Goal: Information Seeking & Learning: Learn about a topic

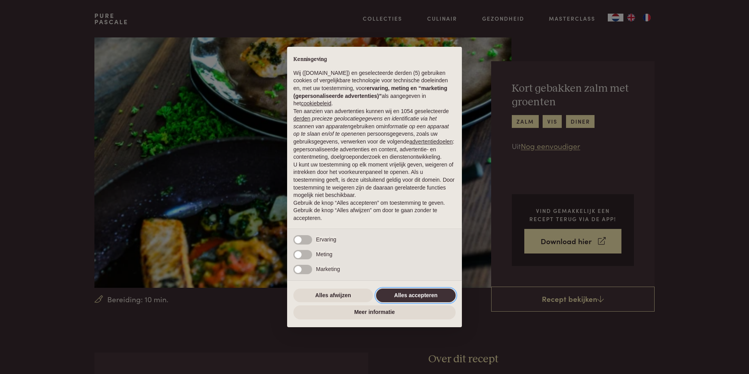
click at [415, 298] on button "Alles accepteren" at bounding box center [416, 296] width 80 height 14
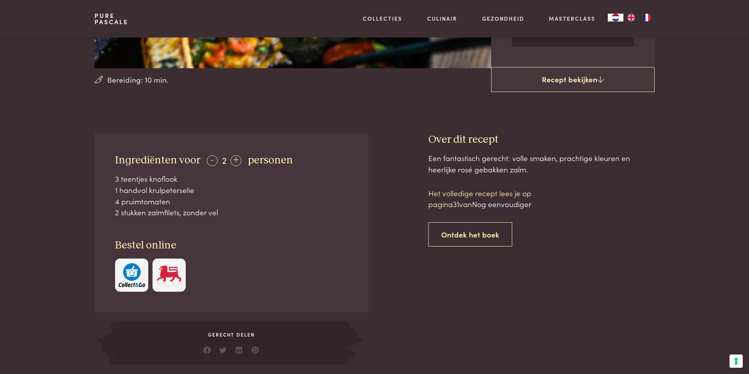
scroll to position [218, 0]
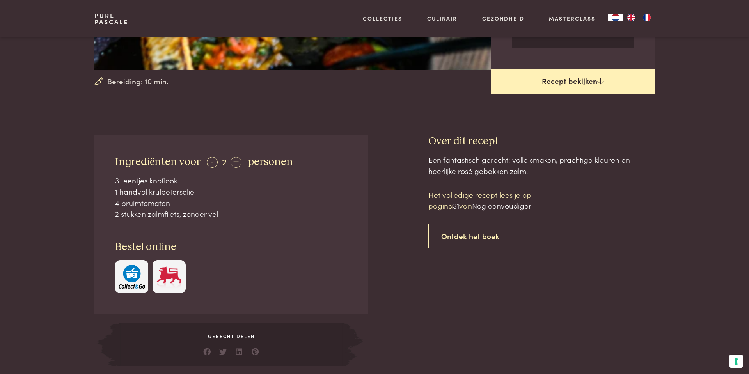
click at [599, 80] on icon at bounding box center [600, 80] width 7 height 7
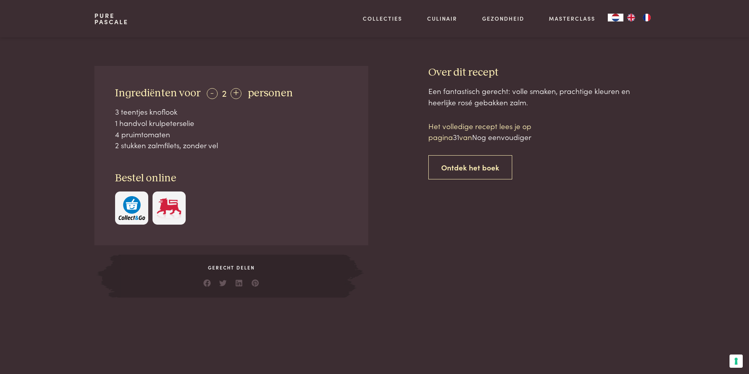
scroll to position [280, 0]
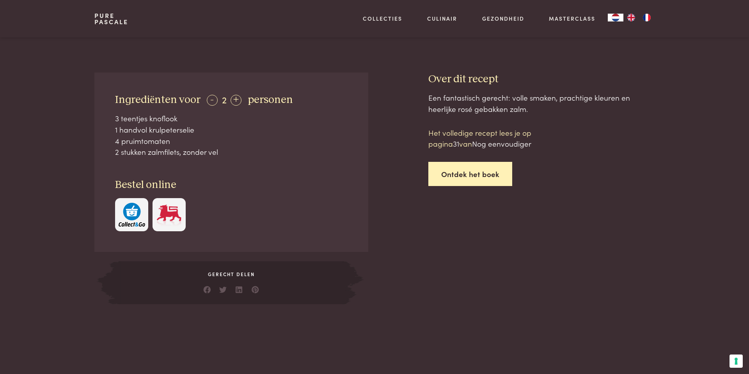
click at [469, 174] on link "Ontdek het boek" at bounding box center [470, 174] width 84 height 25
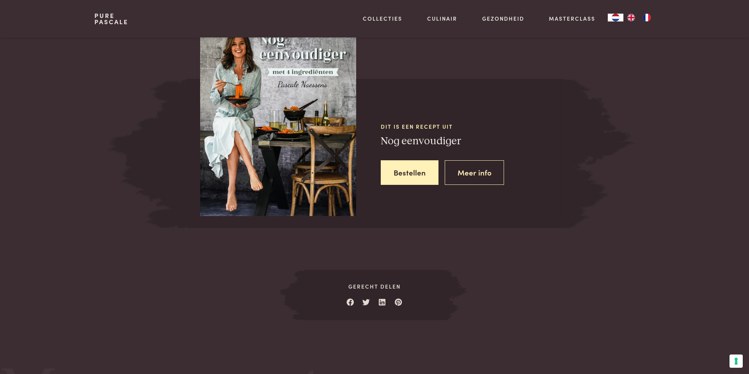
scroll to position [667, 0]
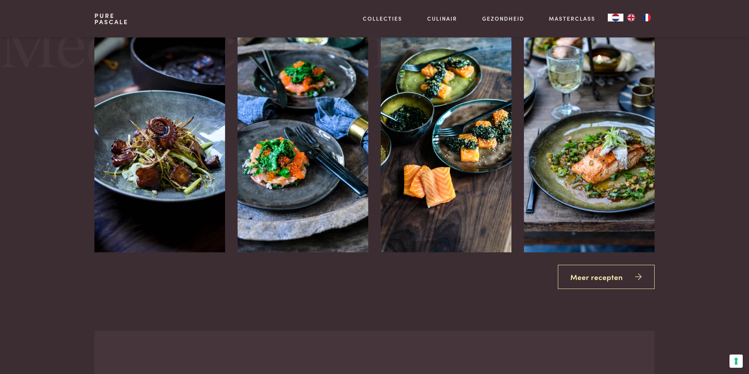
scroll to position [1012, 0]
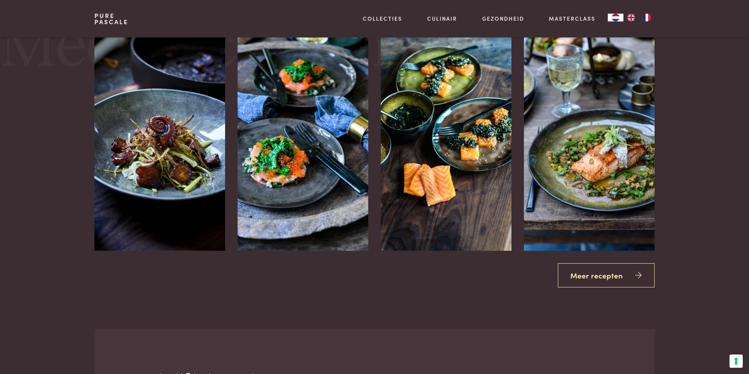
scroll to position [353, 0]
